Goal: Check status: Check status

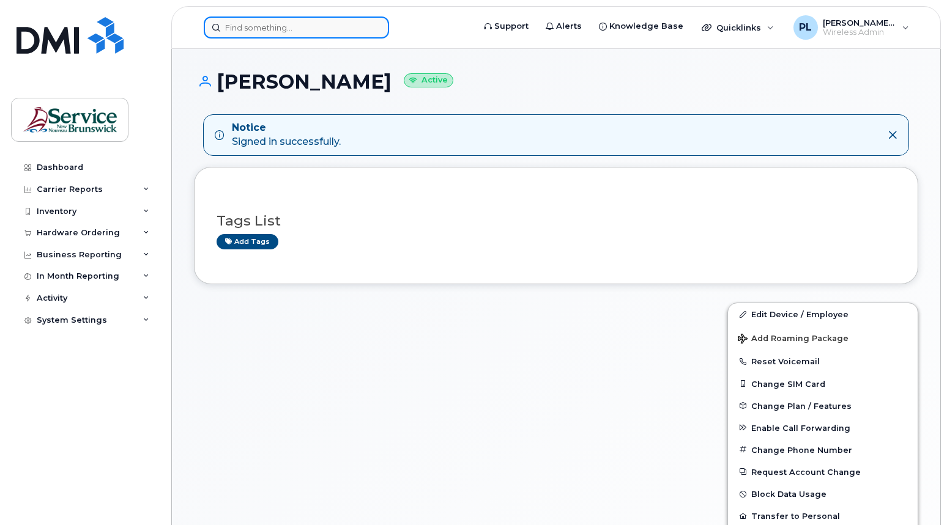
click at [257, 28] on input at bounding box center [296, 28] width 185 height 22
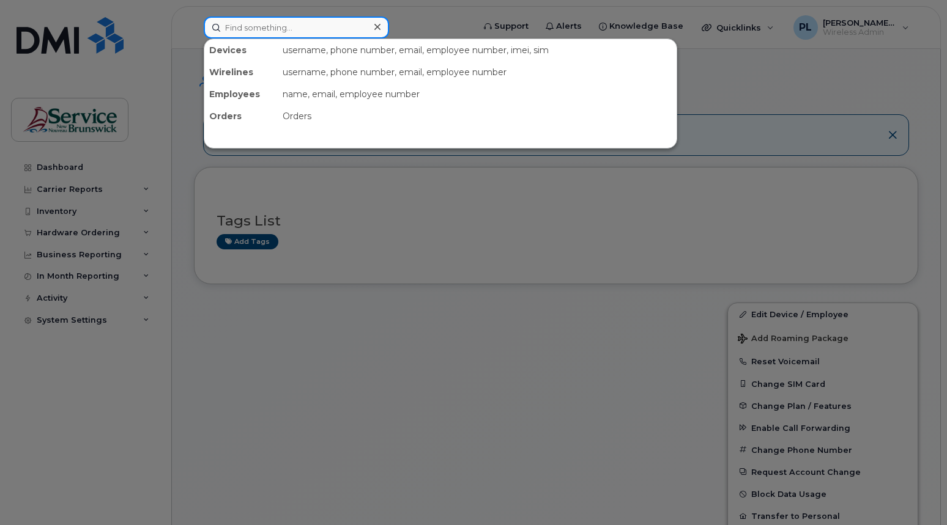
paste input "5066470162"
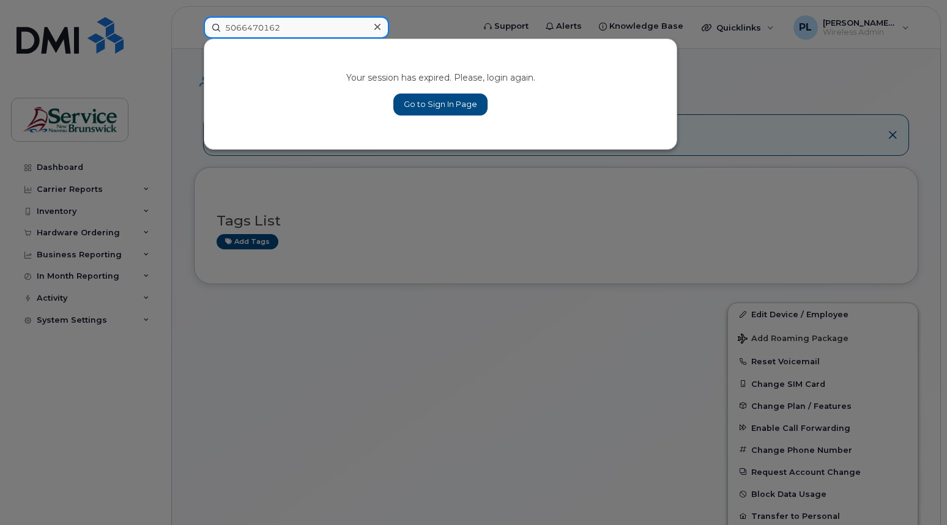
drag, startPoint x: 284, startPoint y: 29, endPoint x: 240, endPoint y: 37, distance: 44.0
click at [240, 37] on input "5066470162" at bounding box center [296, 28] width 185 height 22
type input "506-647"
click at [466, 94] on link "Go to Sign In Page" at bounding box center [440, 105] width 94 height 22
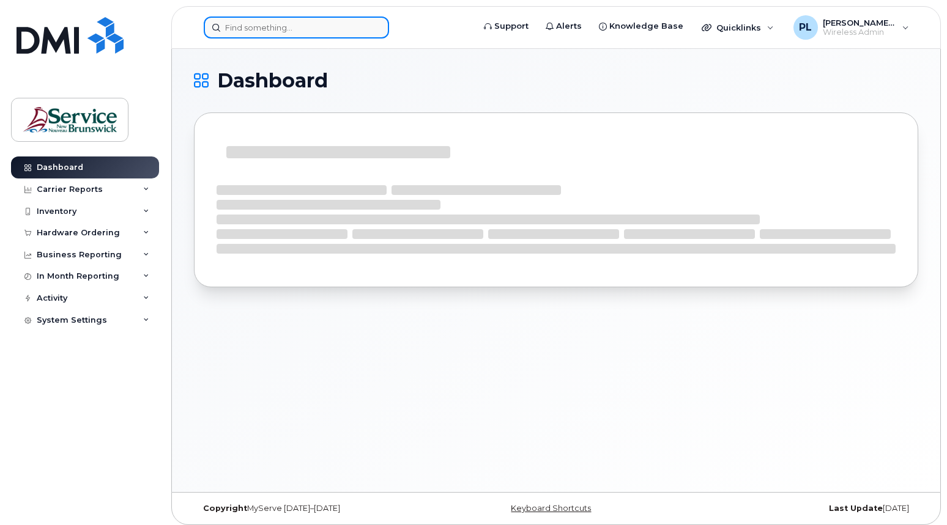
click at [273, 34] on input at bounding box center [296, 28] width 185 height 22
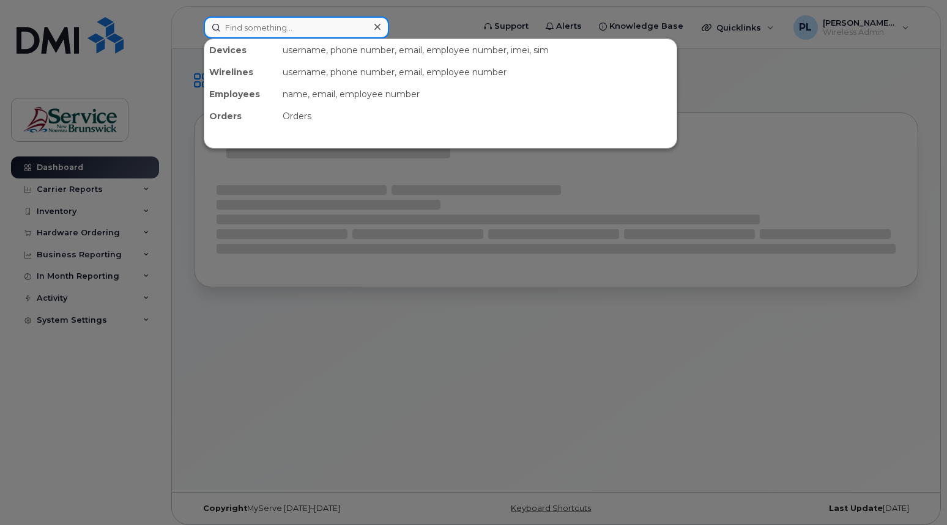
paste input "5066470162"
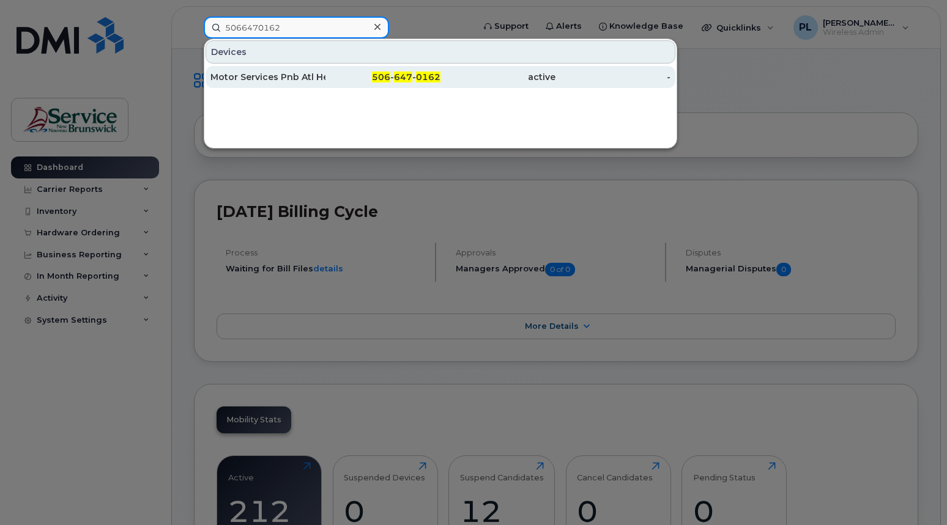
type input "5066470162"
click at [302, 78] on div "Motor Services Pnb Atl Health Sci Corp" at bounding box center [267, 77] width 115 height 12
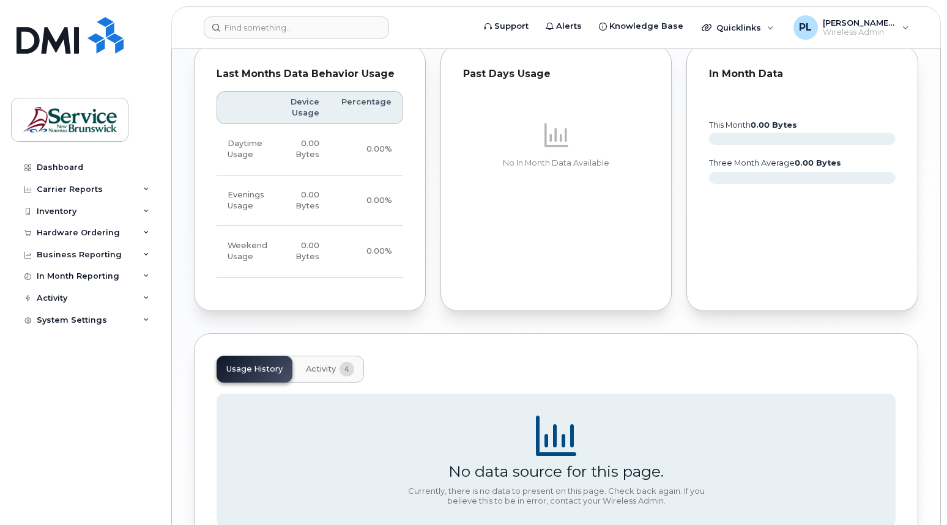
scroll to position [914, 0]
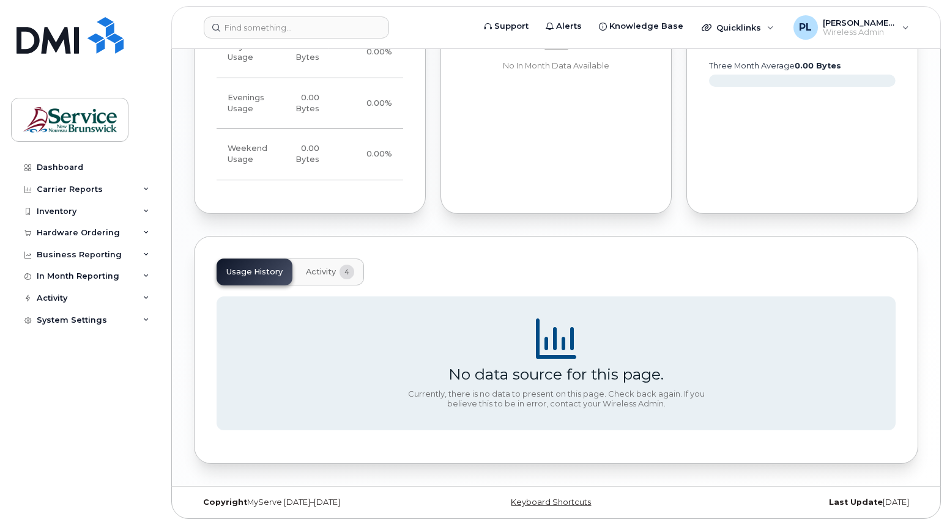
click at [333, 268] on span "Activity" at bounding box center [321, 272] width 30 height 10
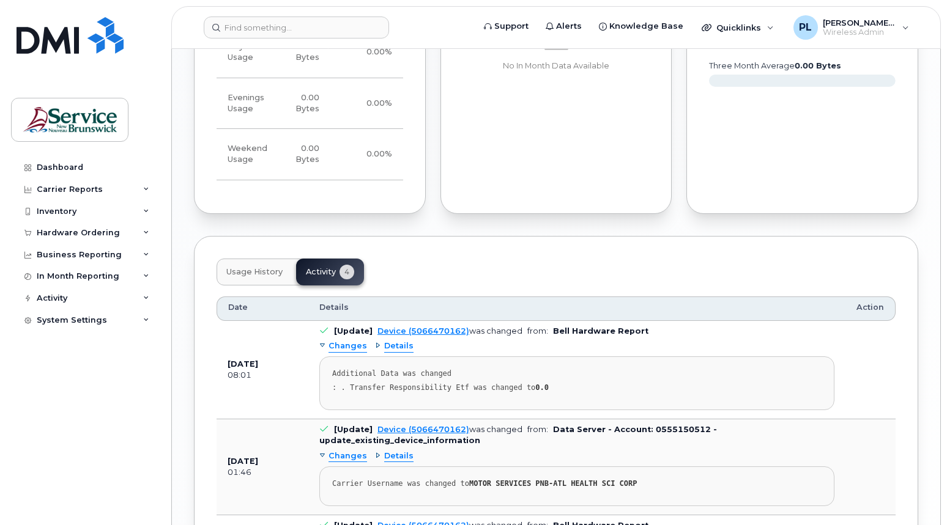
click at [326, 347] on div "Changes" at bounding box center [343, 347] width 48 height 12
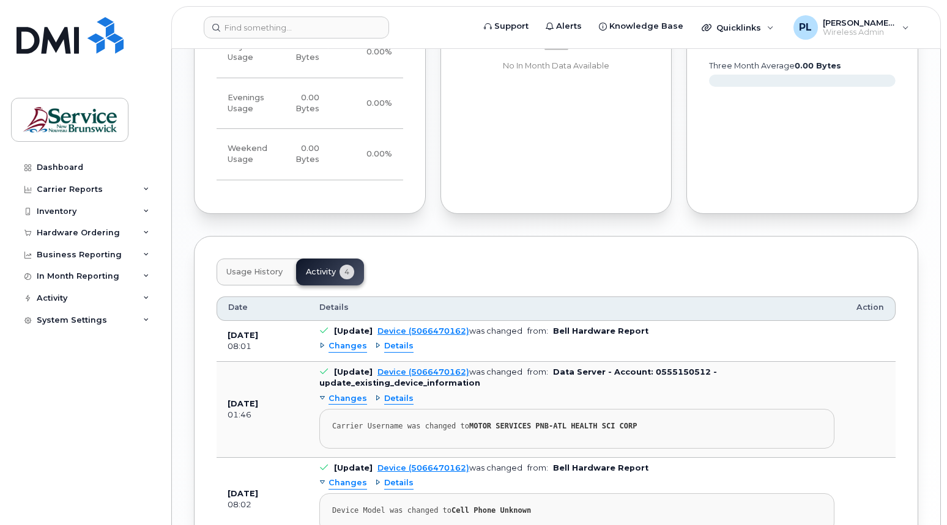
click at [326, 347] on div "Changes" at bounding box center [343, 347] width 48 height 12
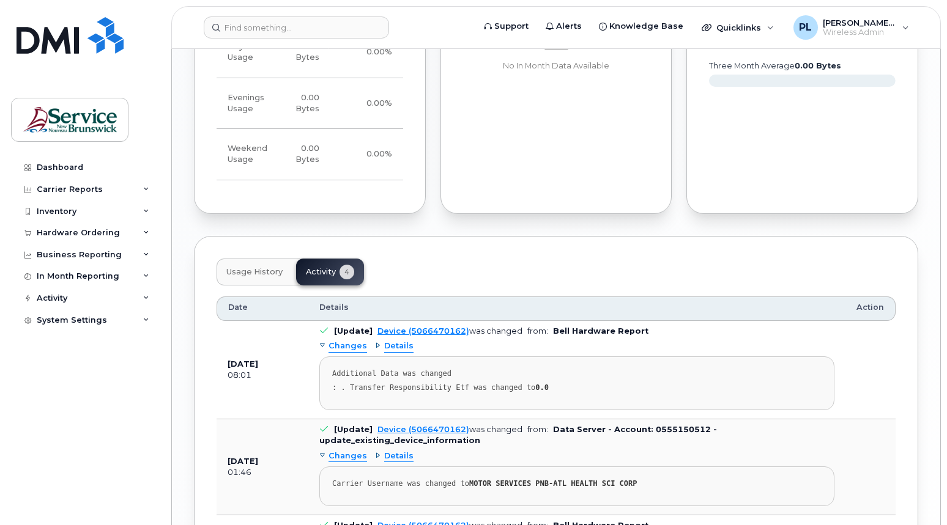
click at [375, 347] on div "Details" at bounding box center [394, 347] width 39 height 12
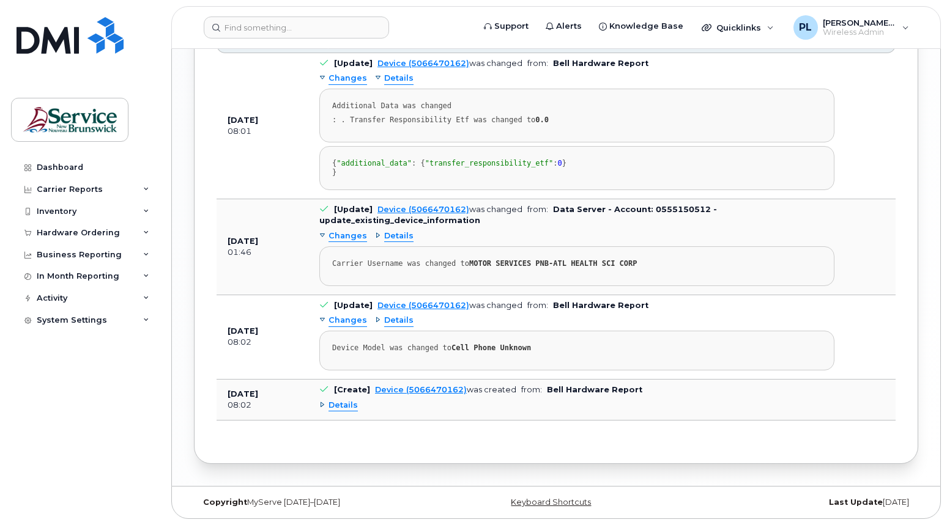
scroll to position [1210, 0]
click at [324, 407] on div "Details" at bounding box center [338, 406] width 39 height 12
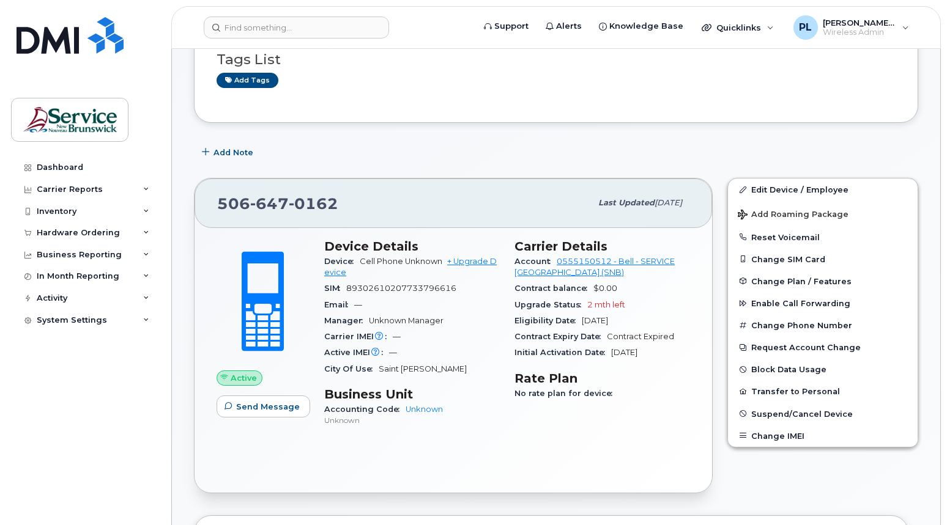
scroll to position [569, 0]
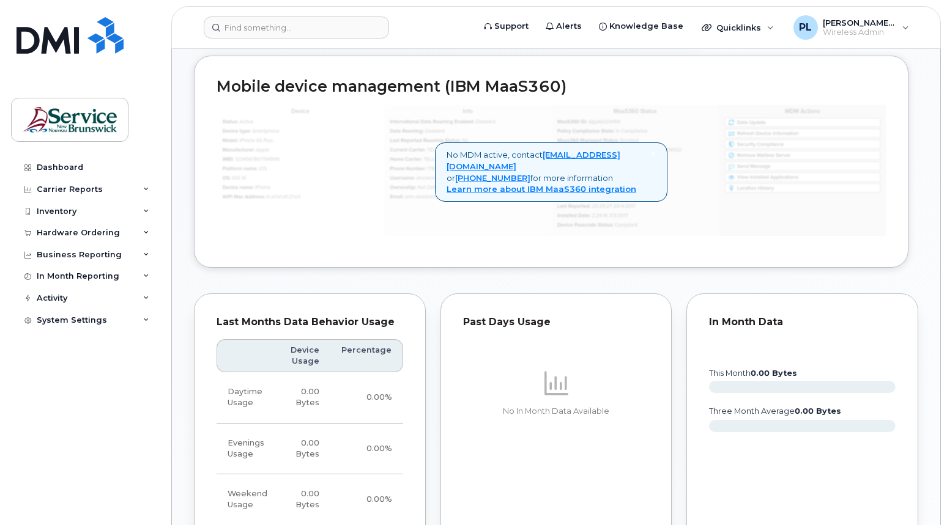
click at [22, 402] on div "Dashboard Carrier Reports Monthly Billing Data Daily Data Pooling Data Behavior…" at bounding box center [86, 332] width 151 height 350
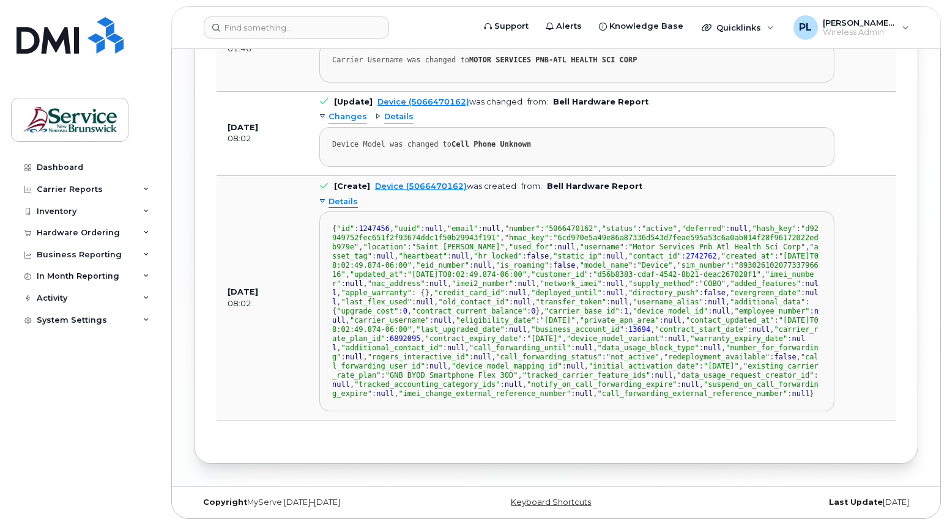
scroll to position [0, 0]
click at [40, 454] on div "Dashboard Carrier Reports Monthly Billing Data Daily Data Pooling Data Behavior…" at bounding box center [86, 332] width 151 height 350
